Goal: Transaction & Acquisition: Purchase product/service

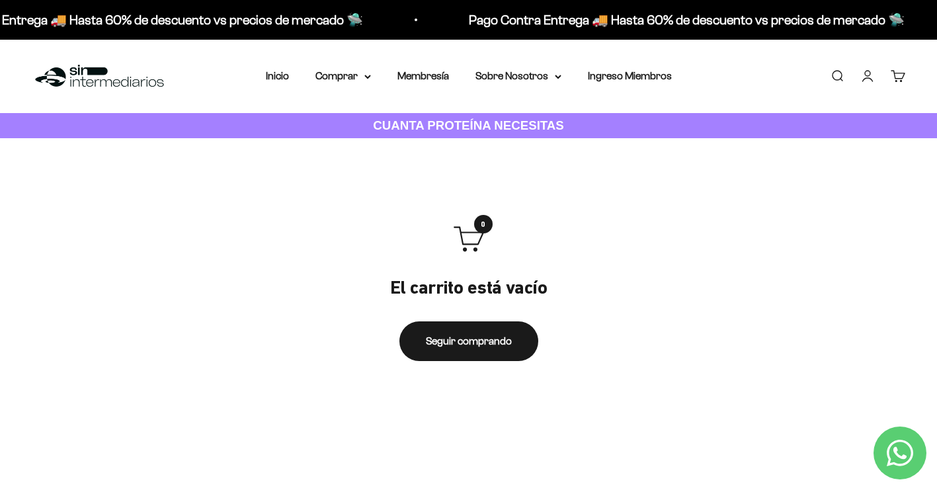
click at [864, 75] on link "Iniciar sesión" at bounding box center [867, 76] width 15 height 15
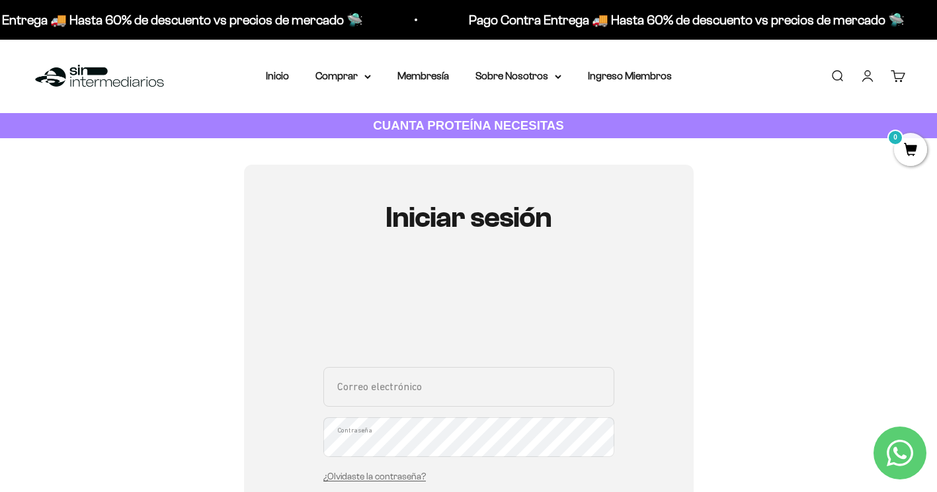
scroll to position [66, 0]
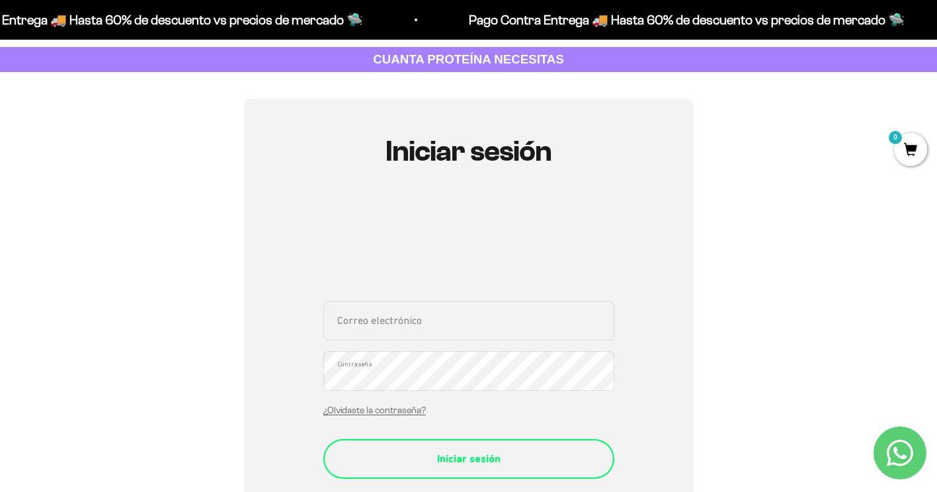
type input "duv2312@gmail.com"
click at [463, 465] on div "Iniciar sesión" at bounding box center [469, 458] width 238 height 17
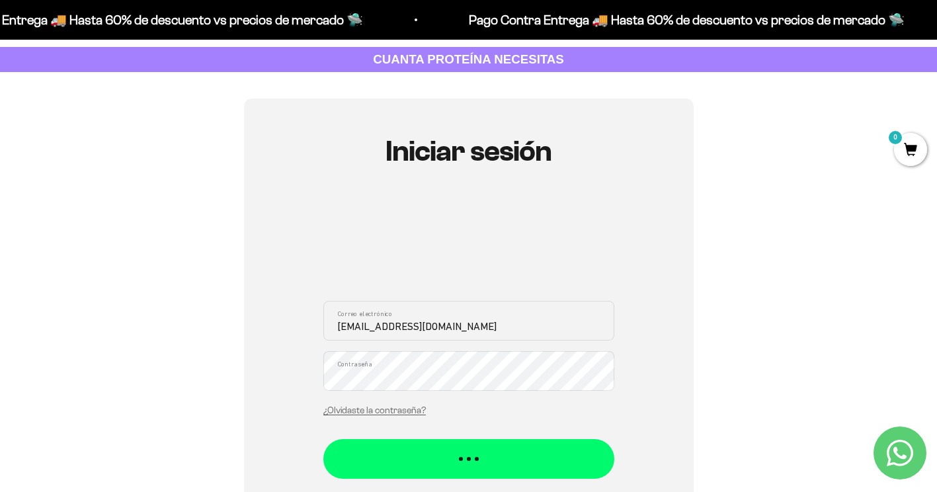
scroll to position [0, 0]
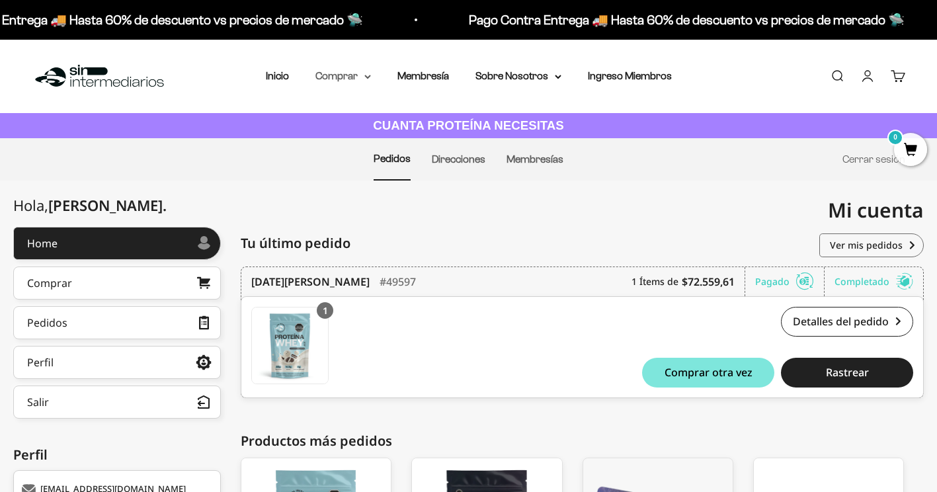
click at [368, 73] on summary "Comprar" at bounding box center [343, 75] width 56 height 17
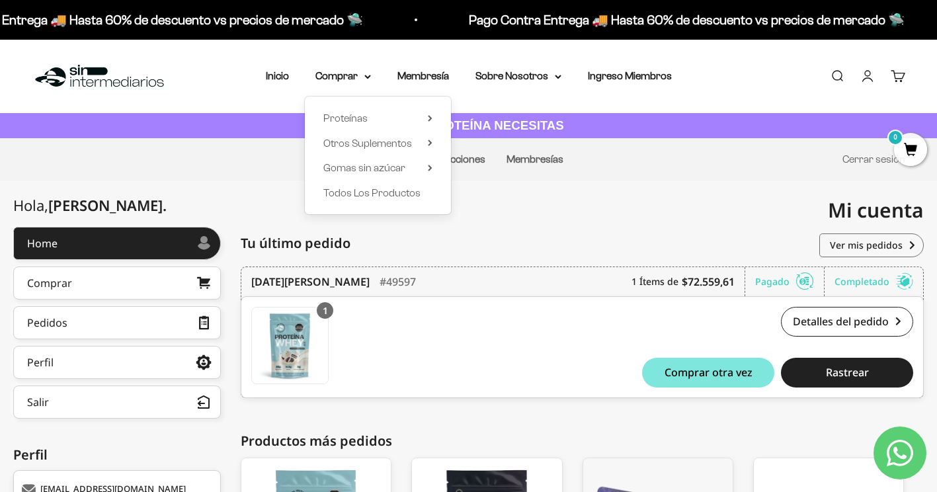
click at [434, 122] on div "Proteínas Ver Todos Whey Iso Vegan Shaker" at bounding box center [378, 156] width 146 height 118
click at [430, 120] on icon at bounding box center [430, 118] width 5 height 7
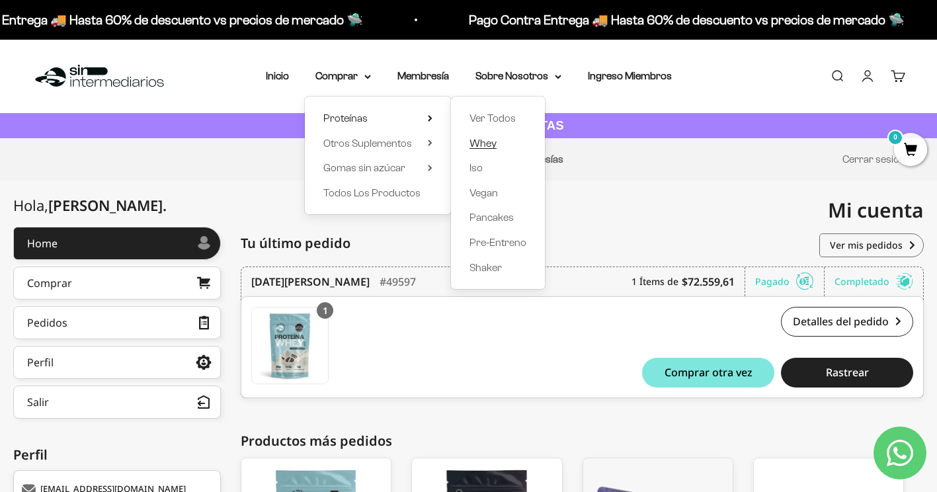
click at [475, 149] on span "Whey" at bounding box center [482, 143] width 27 height 17
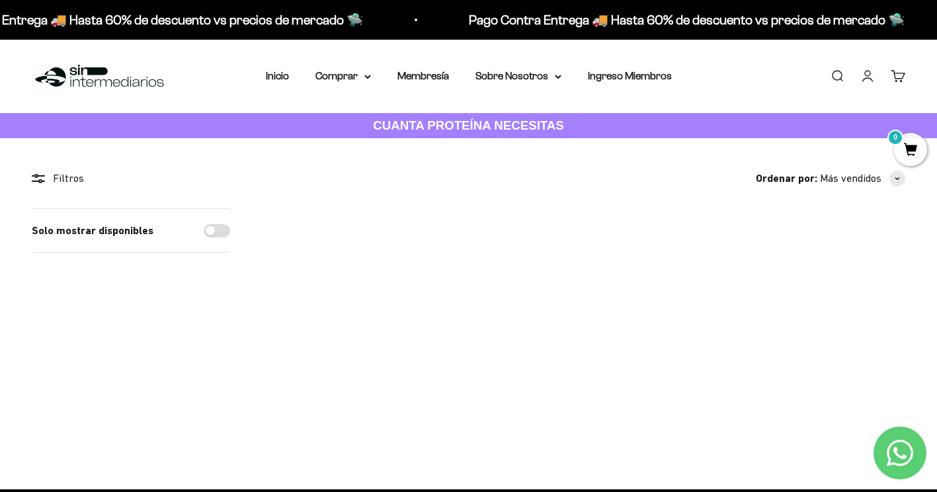
click at [700, 259] on img at bounding box center [715, 266] width 116 height 116
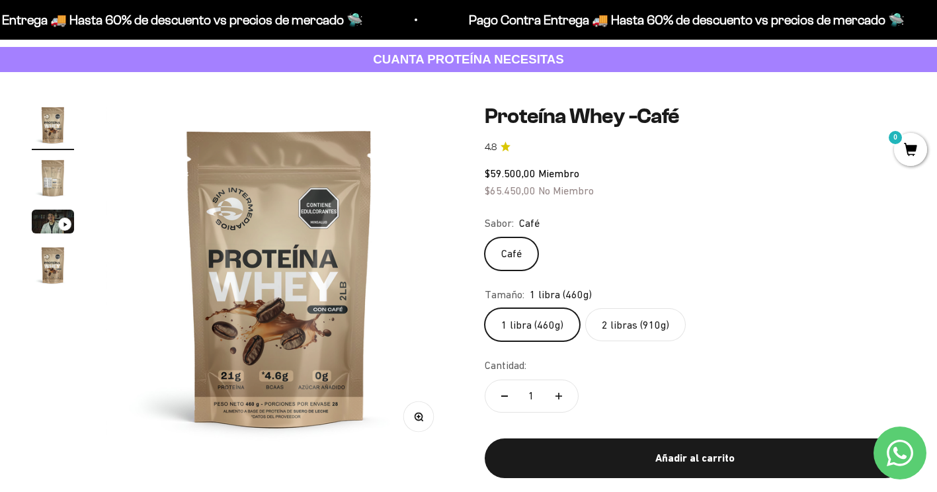
click at [64, 177] on img "Ir al artículo 2" at bounding box center [53, 178] width 42 height 42
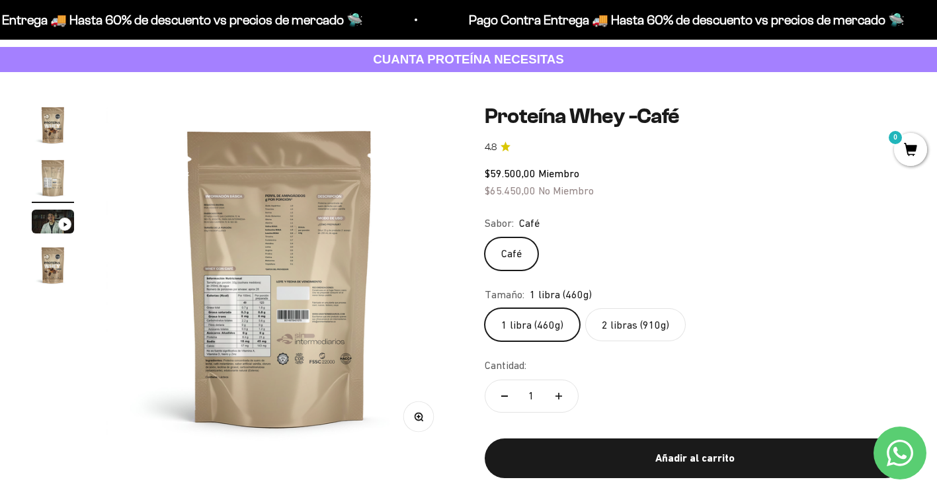
drag, startPoint x: 54, startPoint y: 120, endPoint x: 181, endPoint y: 174, distance: 138.1
click at [54, 120] on img "Ir al artículo 1" at bounding box center [53, 125] width 42 height 42
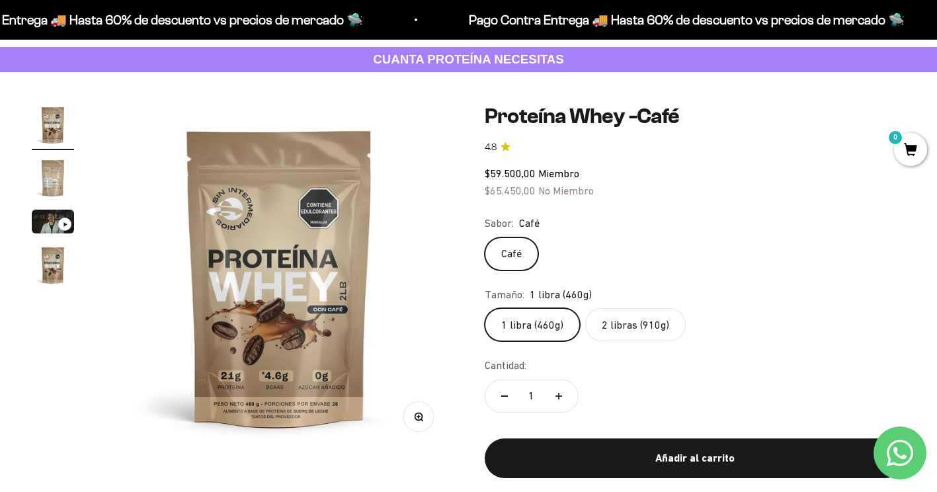
click at [630, 322] on label "2 libras (910g)" at bounding box center [635, 324] width 101 height 33
click at [485, 308] on input "2 libras (910g)" at bounding box center [484, 307] width 1 height 1
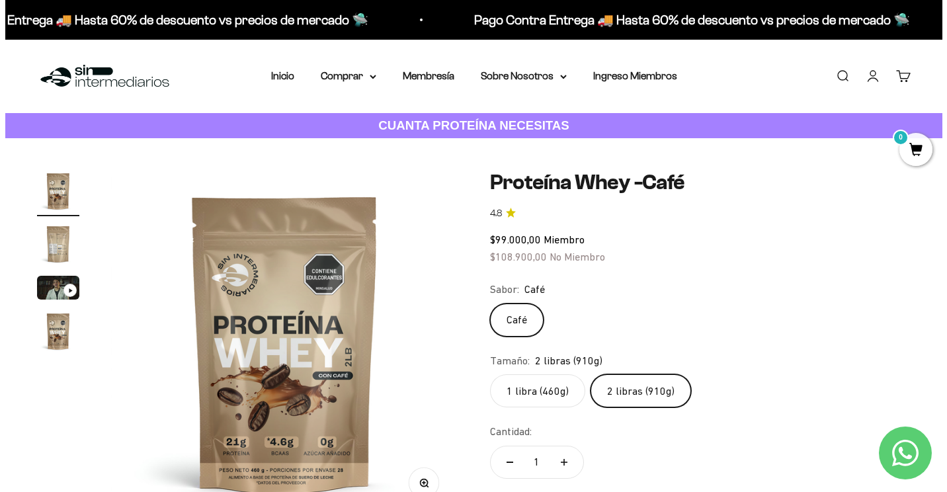
scroll to position [132, 0]
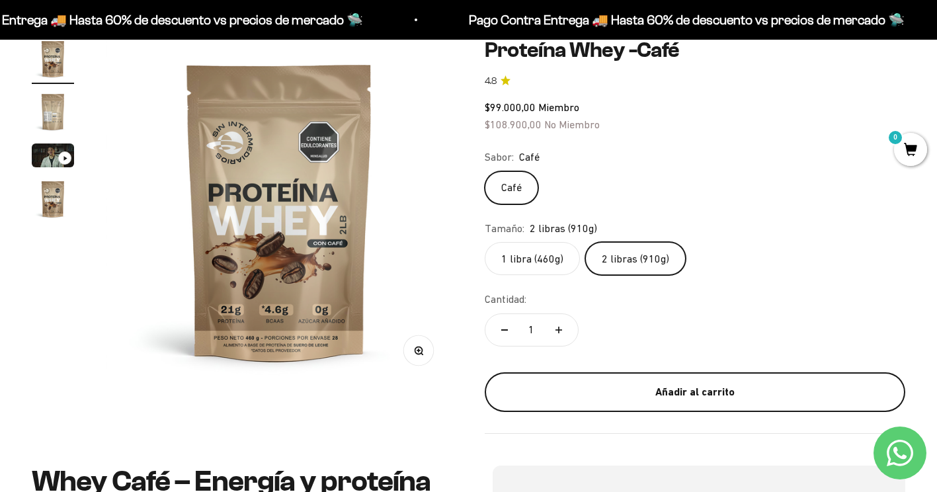
click at [641, 403] on button "Añadir al carrito" at bounding box center [695, 392] width 421 height 40
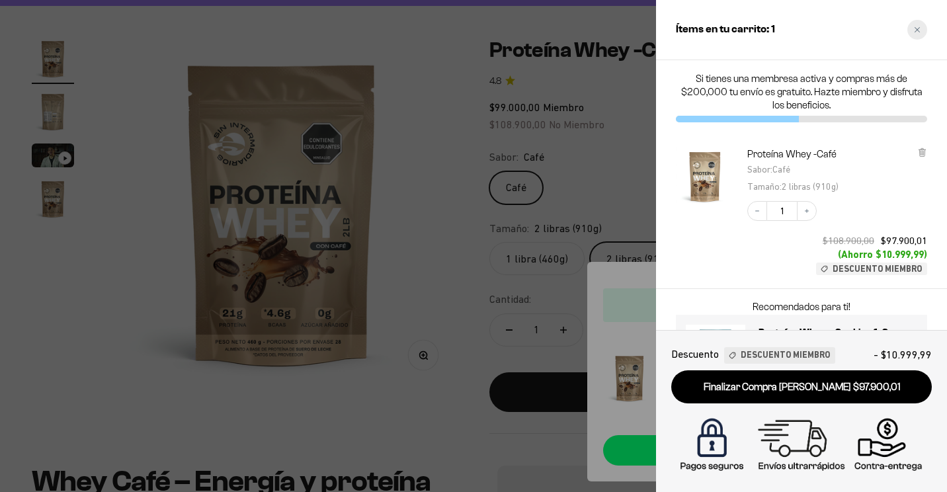
click at [924, 30] on div "Close cart" at bounding box center [917, 30] width 20 height 20
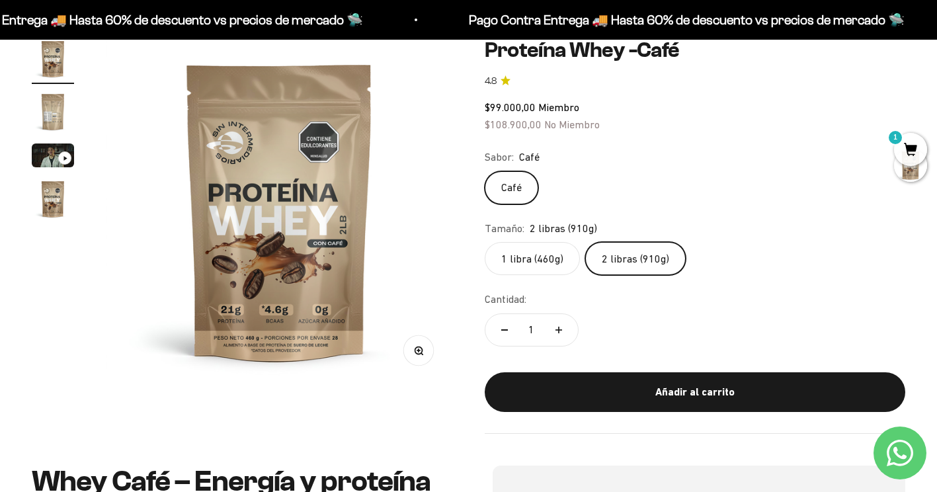
click at [911, 141] on span "1" at bounding box center [910, 149] width 33 height 33
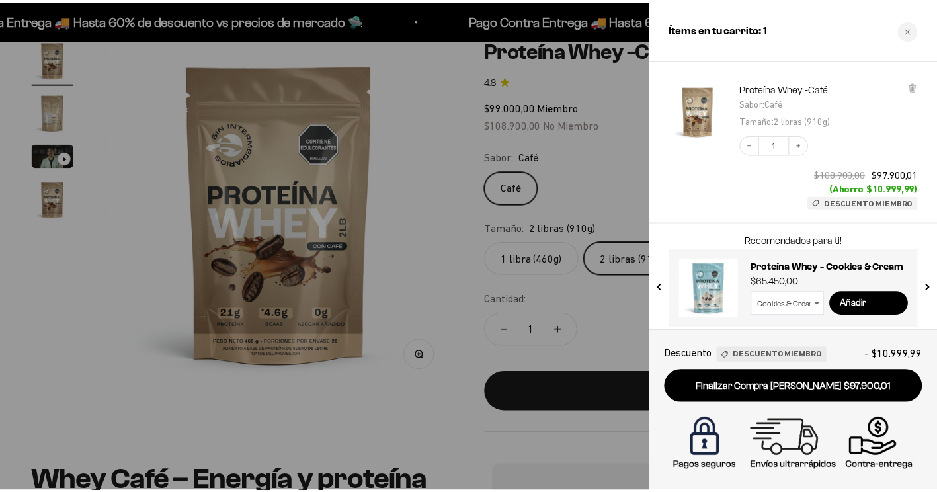
scroll to position [74, 0]
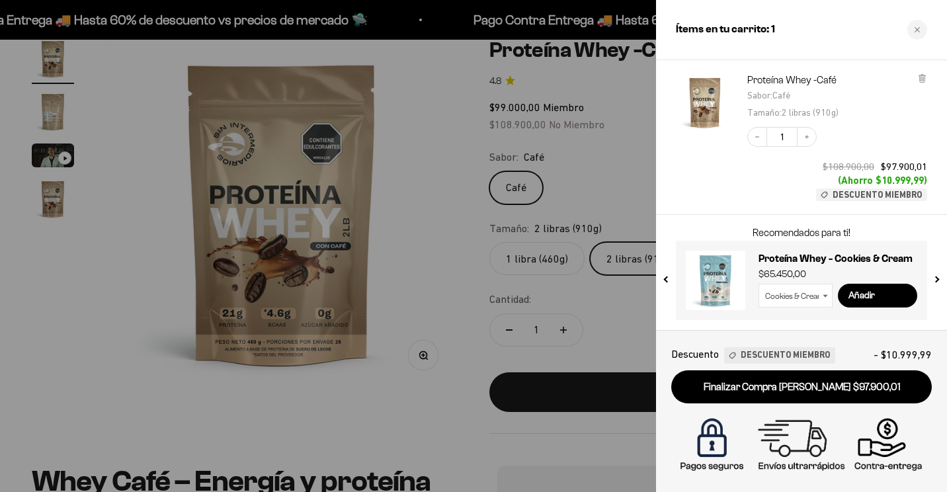
click at [618, 339] on div at bounding box center [473, 246] width 947 height 492
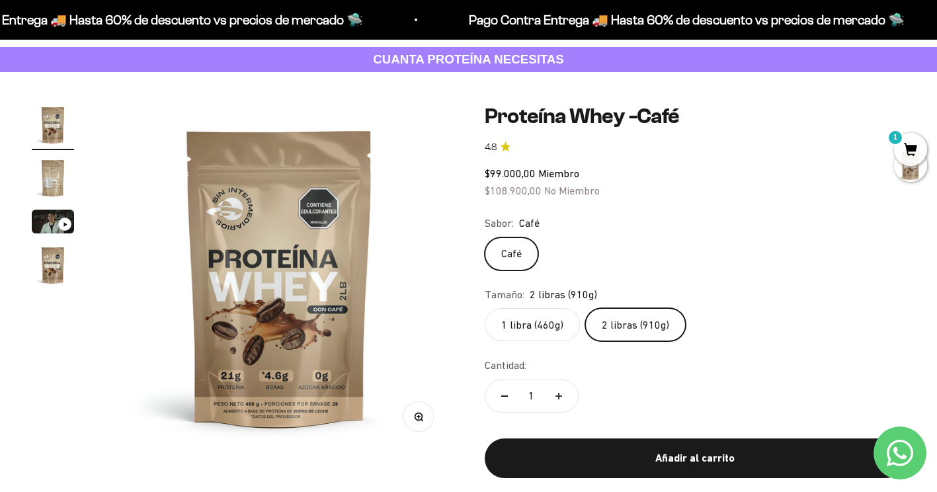
scroll to position [0, 0]
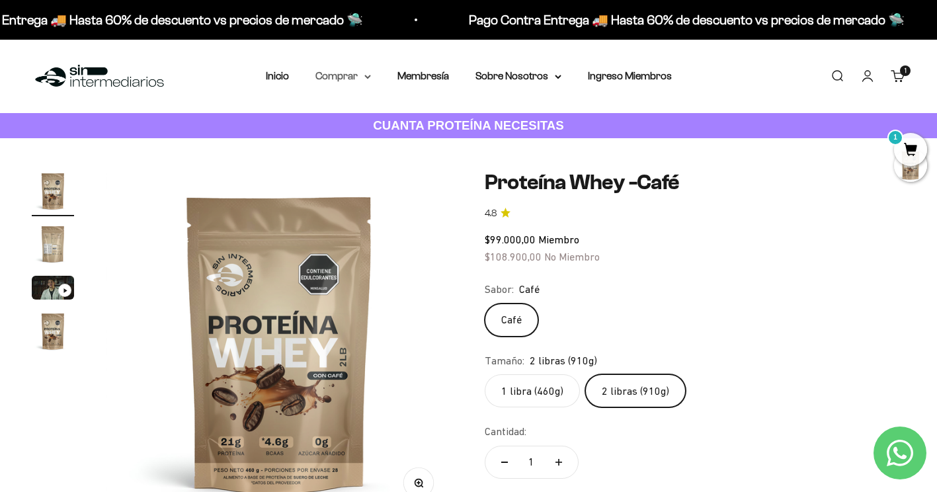
click at [366, 80] on summary "Comprar" at bounding box center [343, 75] width 56 height 17
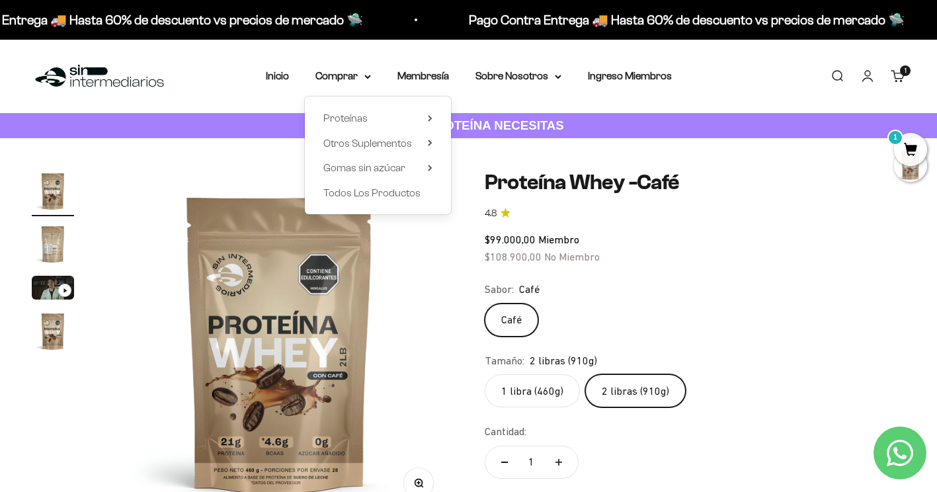
click at [433, 145] on div "Proteínas Ver Todos Whey Iso Vegan Shaker" at bounding box center [378, 156] width 146 height 118
click at [430, 144] on icon at bounding box center [429, 142] width 3 height 5
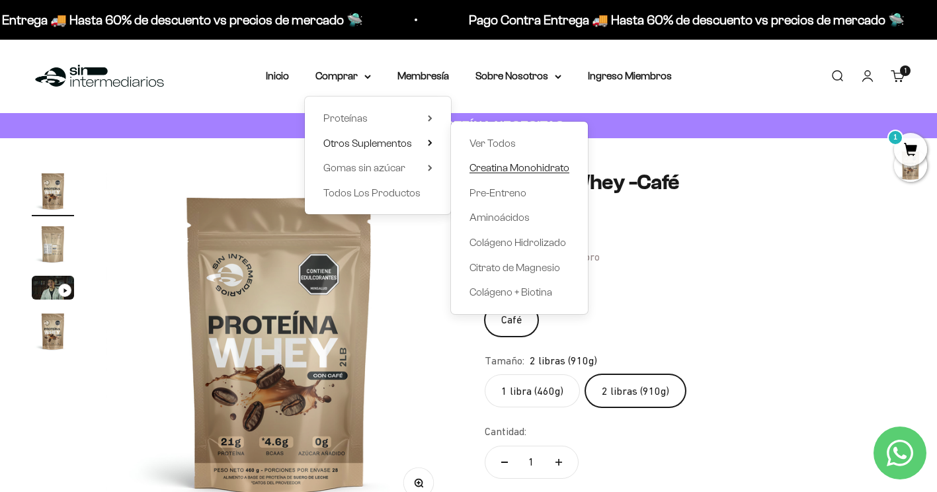
click at [495, 175] on span "Creatina Monohidrato" at bounding box center [519, 167] width 100 height 17
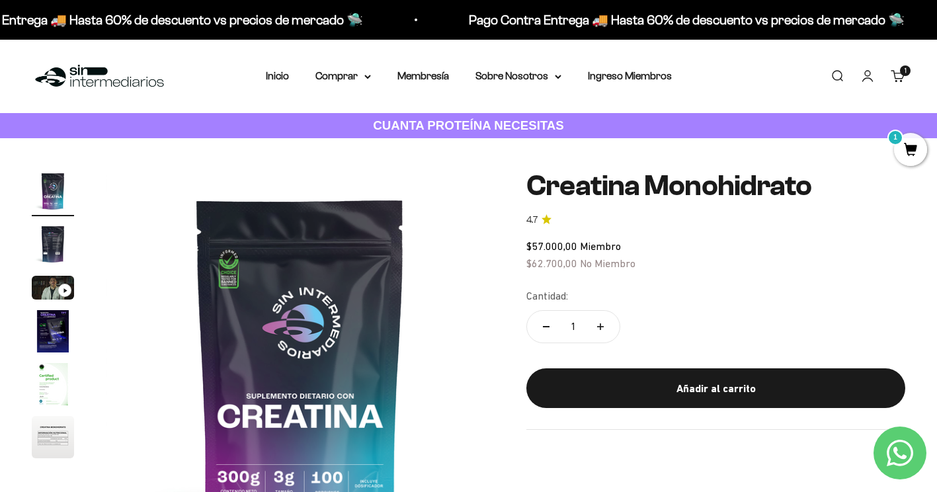
click at [830, 71] on link "Buscar" at bounding box center [837, 76] width 15 height 15
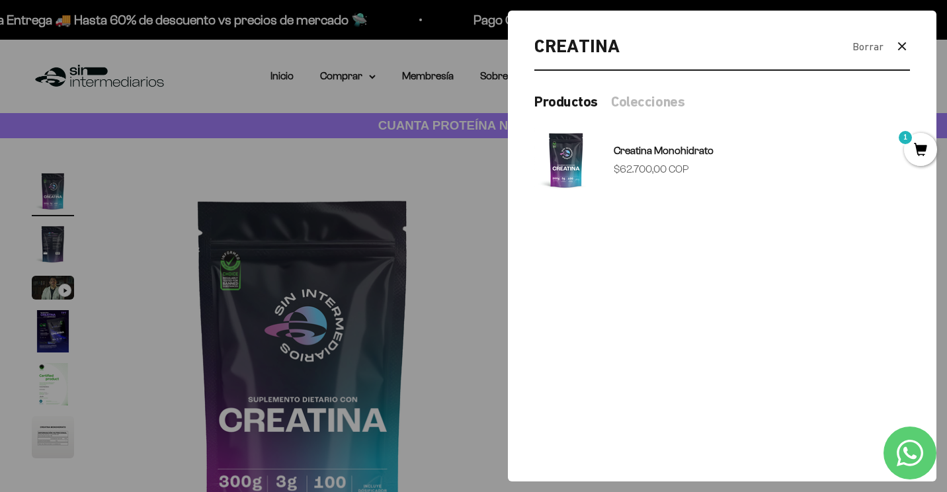
type input "CREATINA"
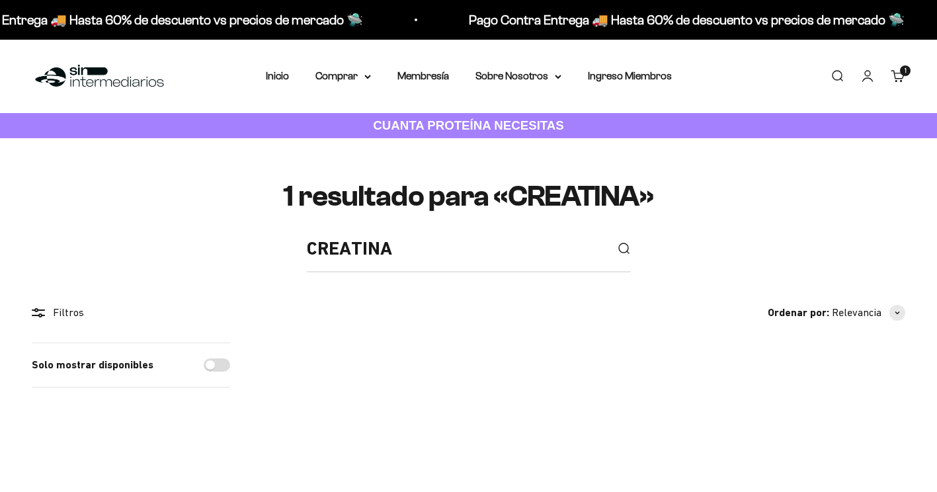
scroll to position [264, 0]
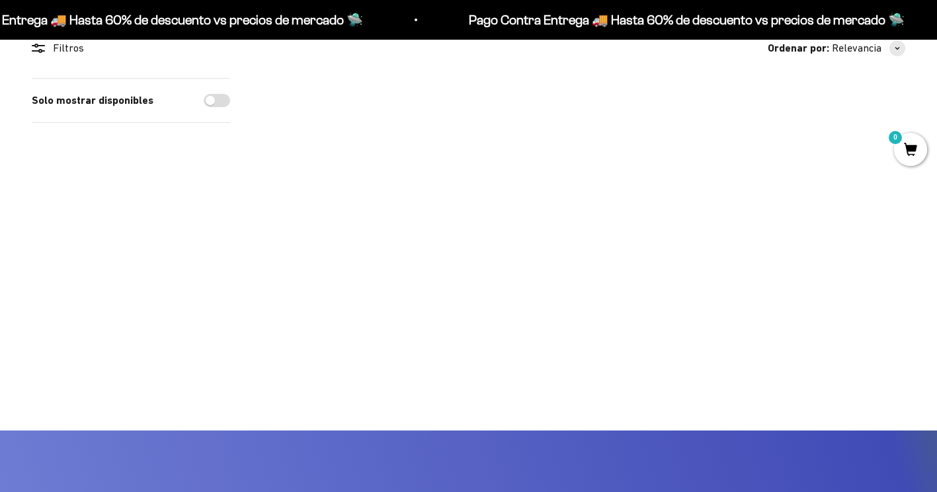
click at [346, 217] on img at bounding box center [364, 180] width 204 height 204
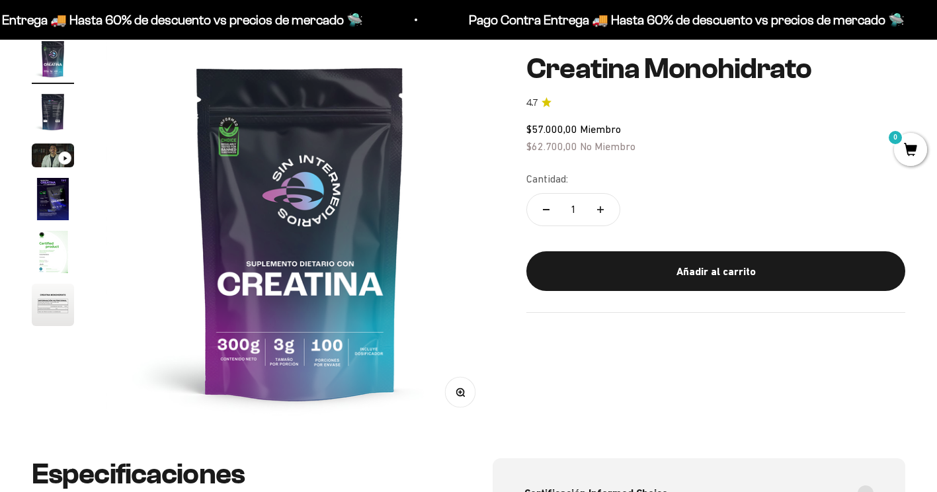
click at [647, 263] on div "Añadir al carrito" at bounding box center [716, 271] width 326 height 17
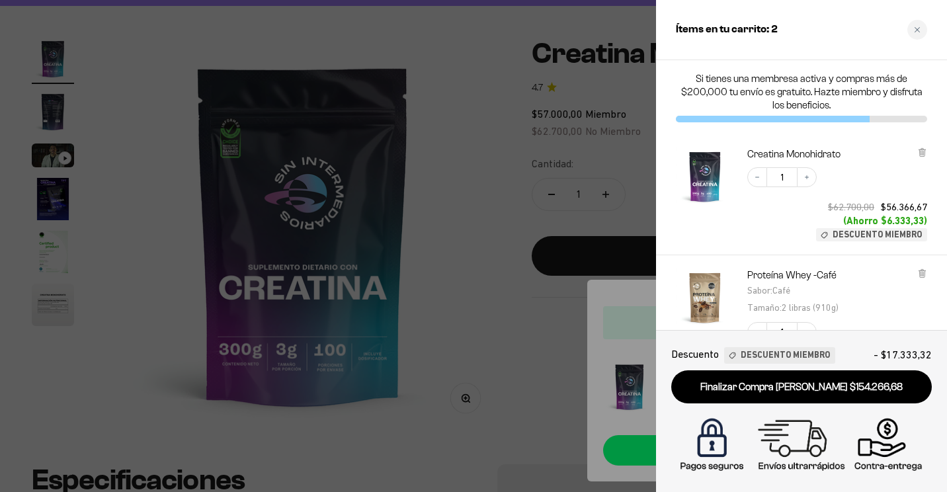
click at [552, 302] on div at bounding box center [473, 246] width 947 height 492
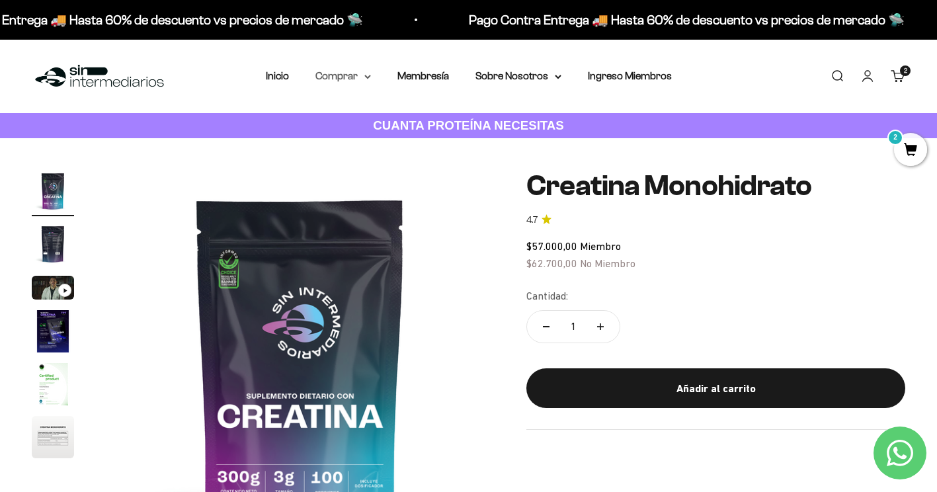
click at [364, 74] on summary "Comprar" at bounding box center [343, 75] width 56 height 17
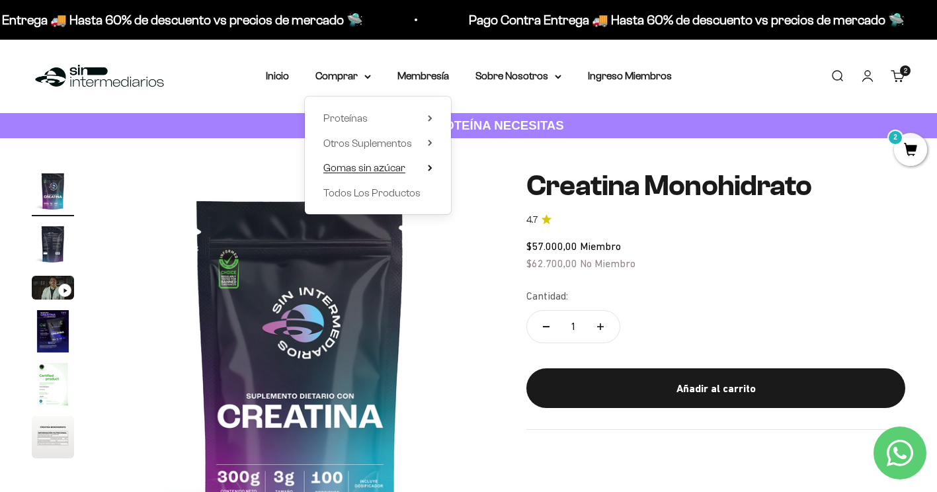
click at [432, 171] on icon at bounding box center [430, 168] width 5 height 7
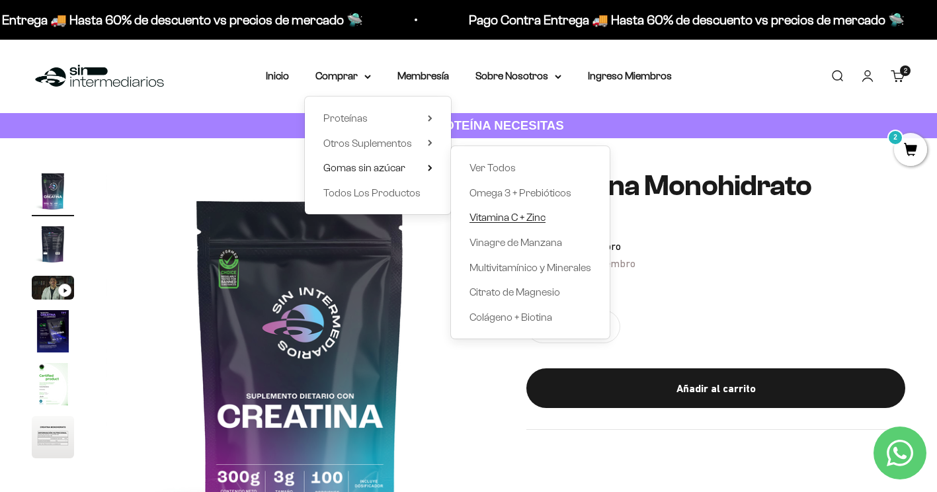
click at [522, 223] on span "Vitamina C + Zinc" at bounding box center [507, 217] width 76 height 17
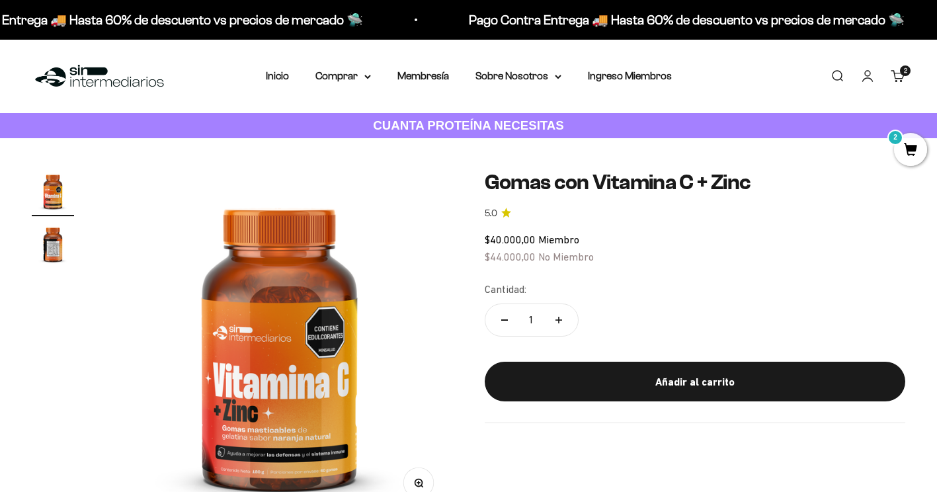
click at [63, 248] on img "Ir al artículo 2" at bounding box center [53, 244] width 42 height 42
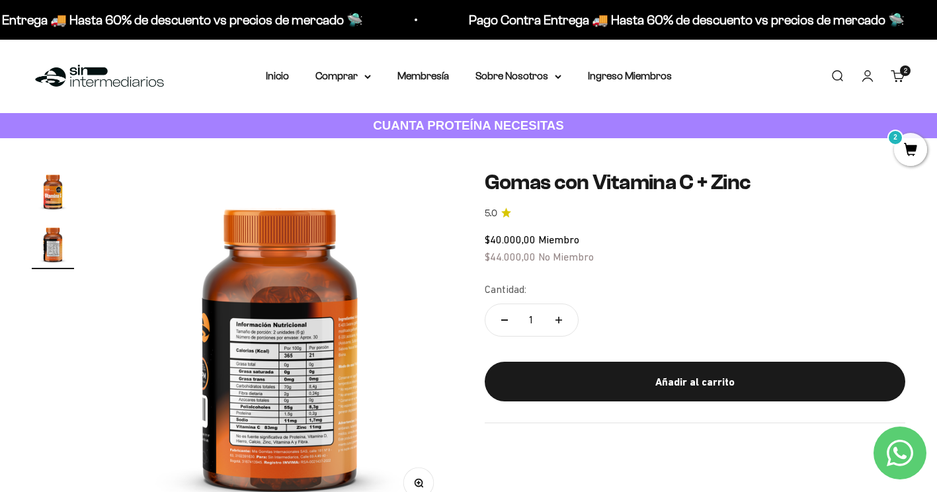
click at [54, 196] on img "Ir al artículo 1" at bounding box center [53, 191] width 42 height 42
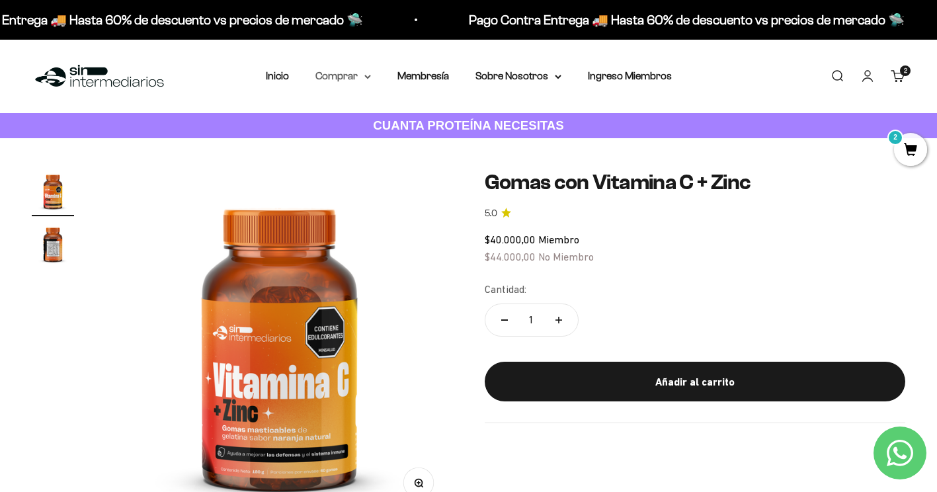
click at [368, 73] on summary "Comprar" at bounding box center [343, 75] width 56 height 17
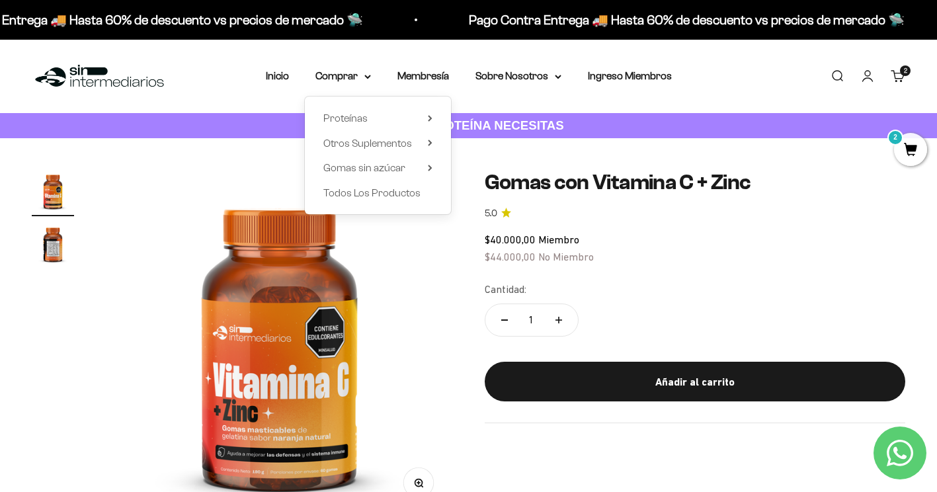
click at [624, 247] on div "$40.000,00 Miembro $44.000,00 No Miembro" at bounding box center [695, 248] width 421 height 34
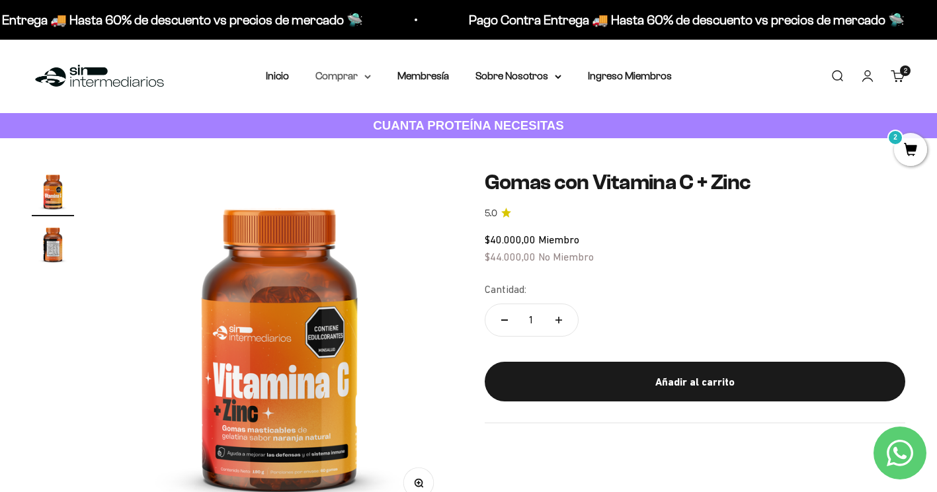
click at [370, 76] on icon at bounding box center [367, 77] width 7 height 5
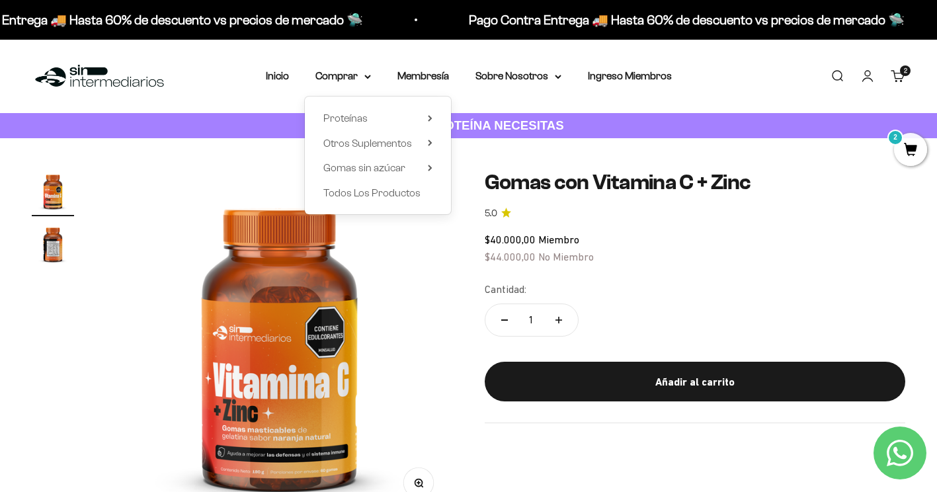
click at [624, 296] on div "Cantidad: 1" at bounding box center [695, 311] width 421 height 60
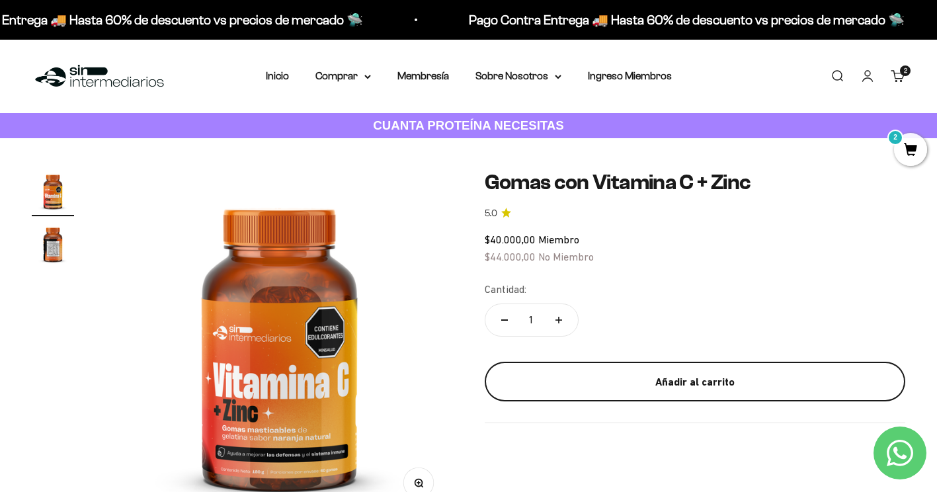
click at [657, 386] on div "Añadir al carrito" at bounding box center [695, 382] width 368 height 17
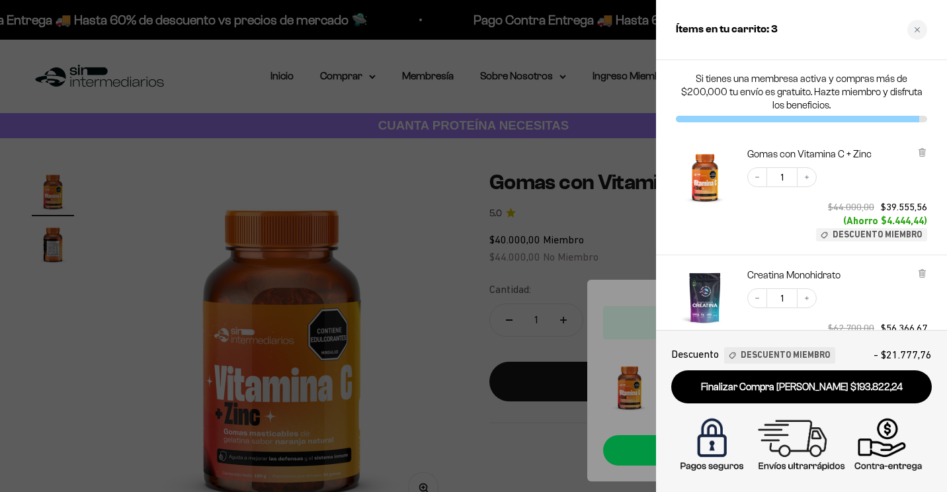
click at [631, 247] on div at bounding box center [473, 246] width 947 height 492
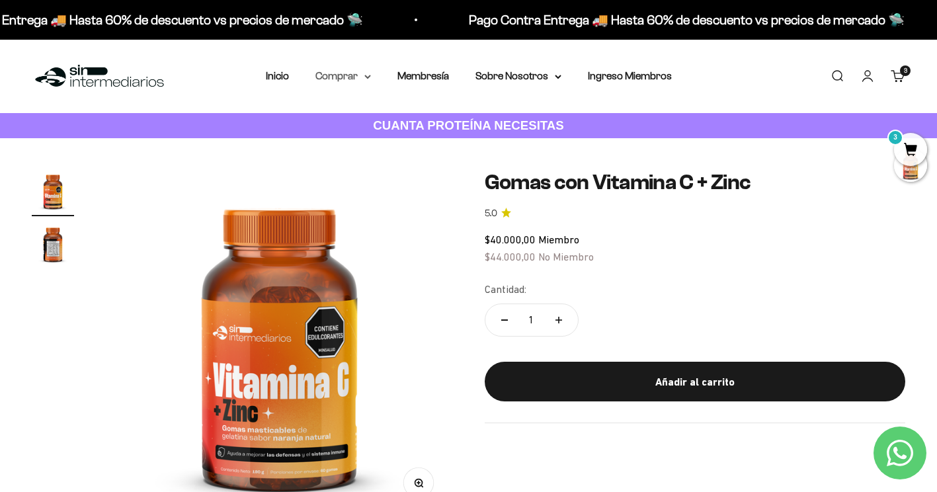
click at [366, 76] on icon at bounding box center [367, 76] width 5 height 3
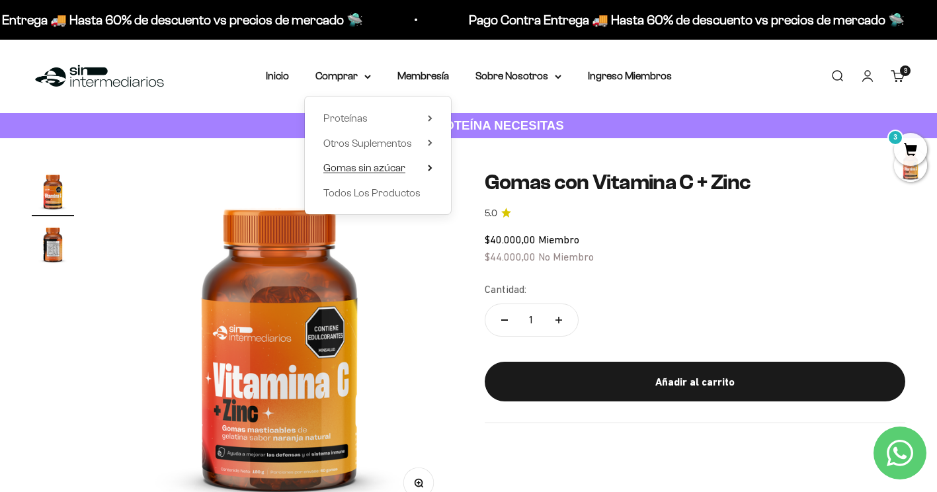
click at [431, 165] on icon at bounding box center [430, 168] width 5 height 7
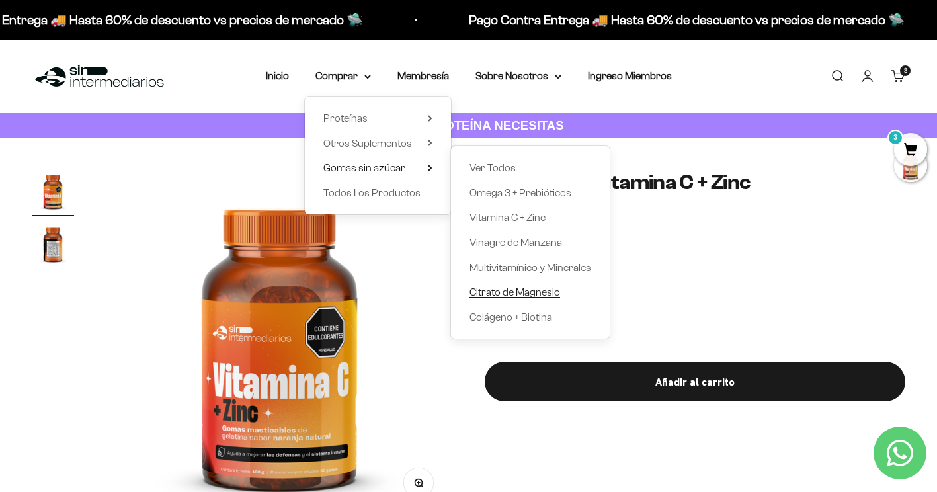
click at [547, 290] on span "Citrato de Magnesio" at bounding box center [514, 291] width 91 height 11
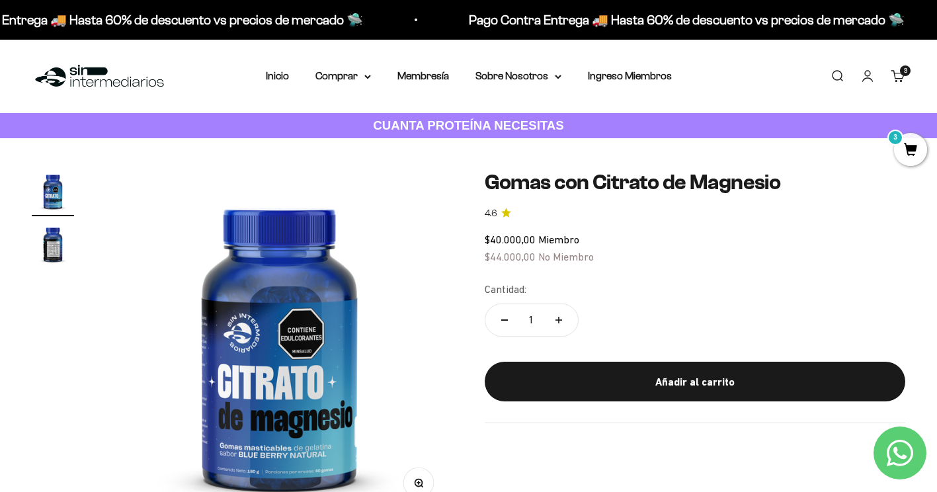
drag, startPoint x: 587, startPoint y: 374, endPoint x: 602, endPoint y: 356, distance: 23.9
click at [587, 373] on button "Añadir al carrito" at bounding box center [695, 382] width 421 height 40
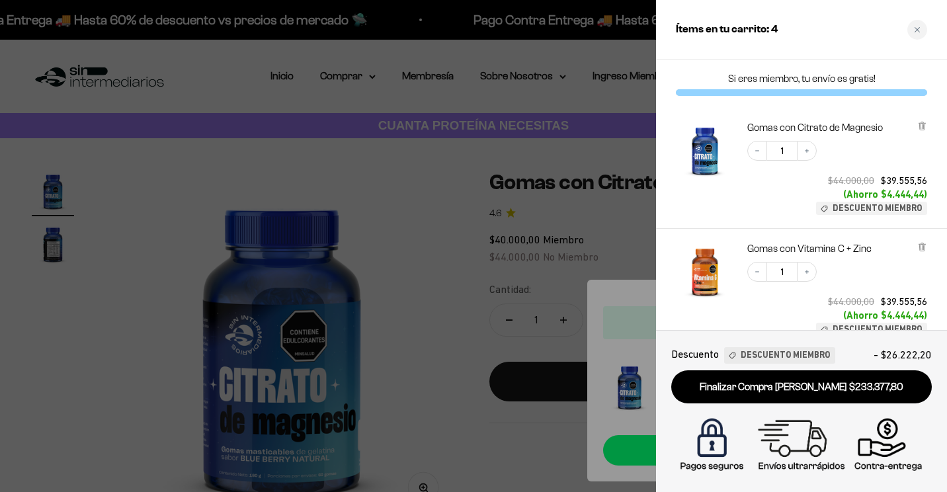
drag, startPoint x: 604, startPoint y: 273, endPoint x: 612, endPoint y: 273, distance: 7.9
click at [604, 272] on div at bounding box center [473, 246] width 947 height 492
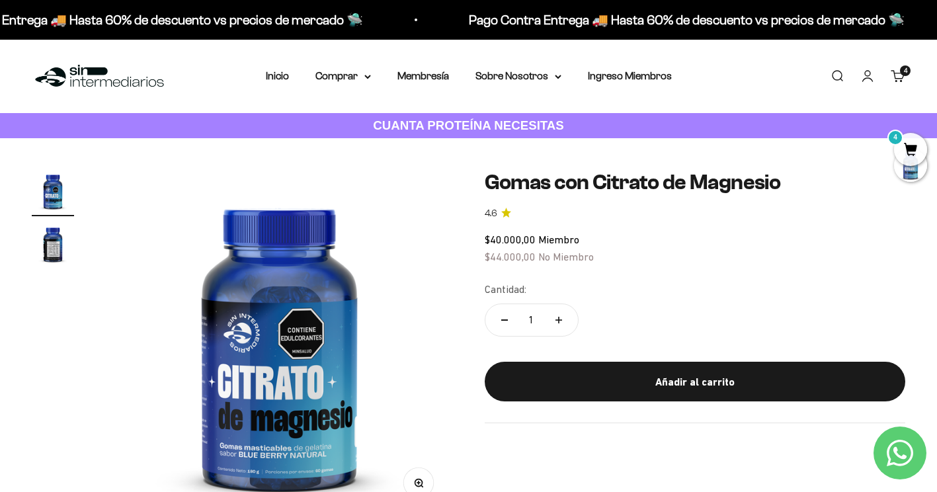
click at [908, 74] on cart-count "4" at bounding box center [905, 70] width 11 height 11
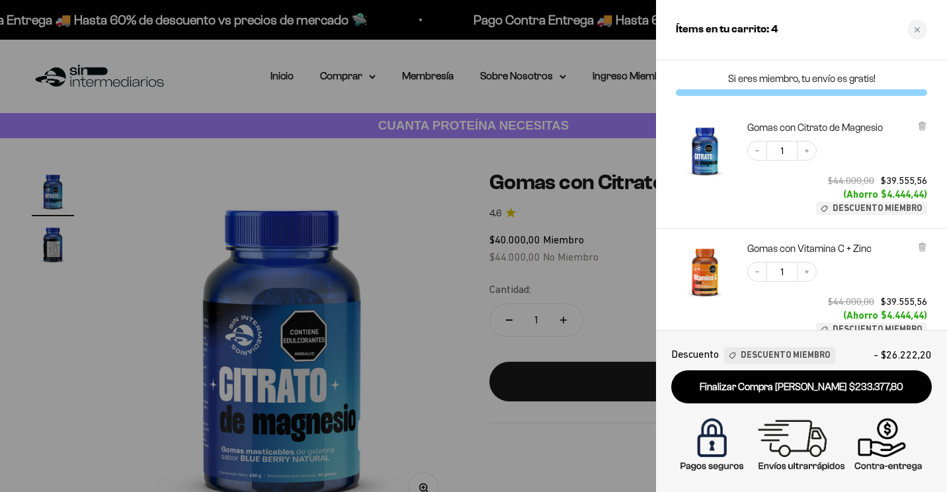
drag, startPoint x: 556, startPoint y: 212, endPoint x: 407, endPoint y: 104, distance: 184.3
click at [556, 212] on div at bounding box center [473, 246] width 947 height 492
